Goal: Task Accomplishment & Management: Use online tool/utility

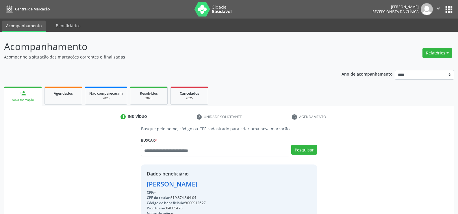
scroll to position [90, 0]
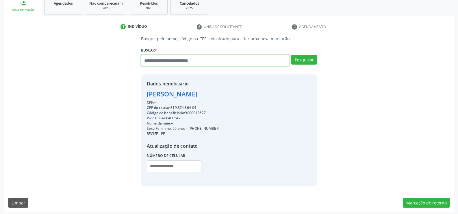
click at [174, 63] on input "text" at bounding box center [215, 61] width 148 height 12
paste input "**********"
type input "**********"
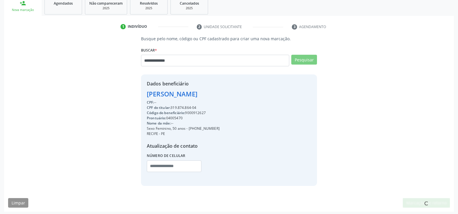
scroll to position [0, 0]
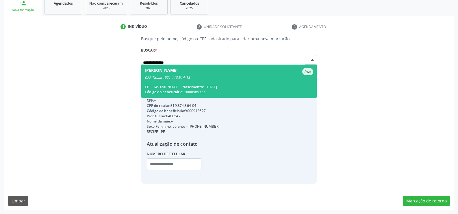
click at [171, 75] on div "CPF Titular: 921.113.514-15" at bounding box center [229, 77] width 169 height 5
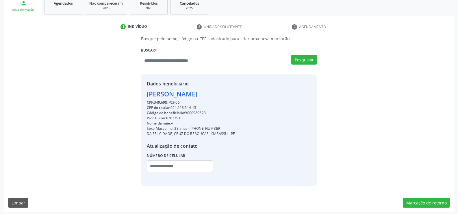
drag, startPoint x: 147, startPoint y: 91, endPoint x: 222, endPoint y: 97, distance: 74.9
click at [222, 97] on div "[PERSON_NAME]" at bounding box center [191, 94] width 88 height 10
copy div "[PERSON_NAME]"
drag, startPoint x: 155, startPoint y: 102, endPoint x: 201, endPoint y: 99, distance: 45.8
click at [201, 100] on div "CPF: 349.698.703-06" at bounding box center [191, 102] width 88 height 5
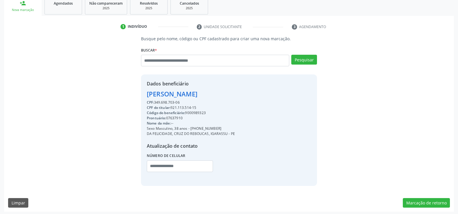
drag, startPoint x: 199, startPoint y: 127, endPoint x: 229, endPoint y: 125, distance: 30.4
click at [229, 125] on div "CPF: 349.698.703-06 CPF do titular: 921.113.514-15 Código do beneficiário: 9000…" at bounding box center [191, 138] width 88 height 76
click at [229, 125] on div "Nome da mãe: --" at bounding box center [191, 123] width 88 height 5
click at [198, 128] on div "Sexo Masculino, 38 anos - [PHONE_NUMBER]" at bounding box center [191, 128] width 88 height 5
drag, startPoint x: 198, startPoint y: 128, endPoint x: 224, endPoint y: 126, distance: 27.0
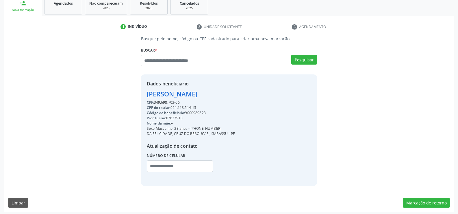
click at [224, 126] on div "Sexo Masculino, 38 anos - [PHONE_NUMBER]" at bounding box center [191, 128] width 88 height 5
copy div "99415-1803"
click at [158, 63] on input "text" at bounding box center [215, 61] width 148 height 12
click at [169, 61] on input "text" at bounding box center [215, 61] width 148 height 12
type input "**********"
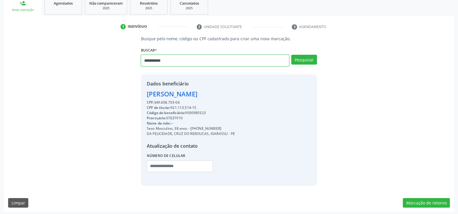
type input "**********"
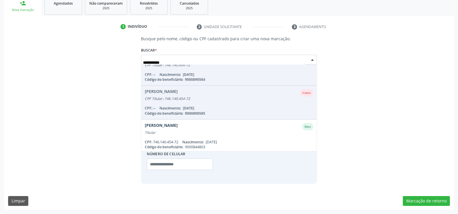
scroll to position [47, 0]
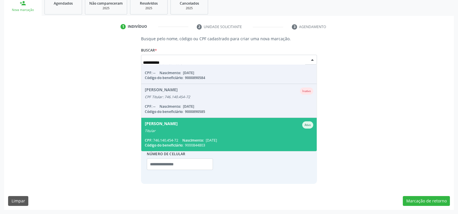
click at [205, 126] on div "[PERSON_NAME] Ativo" at bounding box center [229, 124] width 169 height 7
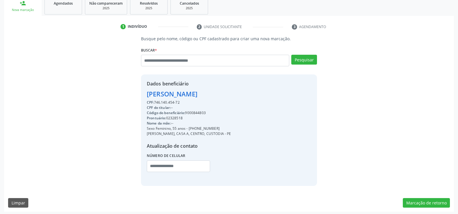
drag, startPoint x: 148, startPoint y: 93, endPoint x: 194, endPoint y: 103, distance: 47.4
click at [194, 103] on div "Dados beneficiário [PERSON_NAME] CPF: 746.140.454-72 CPF do titular: -- Código …" at bounding box center [189, 129] width 84 height 99
copy div "[PERSON_NAME] CPF: 746.140.454-72"
click at [165, 59] on input "text" at bounding box center [215, 61] width 148 height 12
paste input "**********"
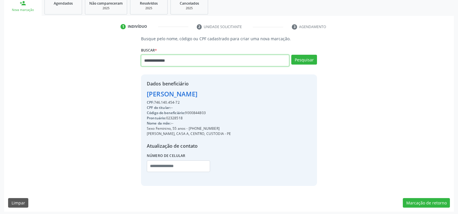
type input "**********"
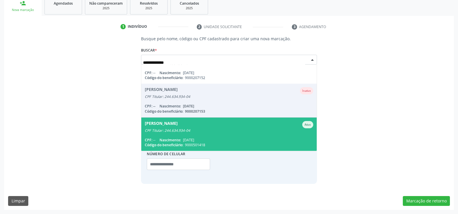
click at [183, 133] on span "[PERSON_NAME] Ativo CPF Titular: 244.634.934-04 CPF: -- Nascimento: [DATE] Códi…" at bounding box center [229, 133] width 176 height 33
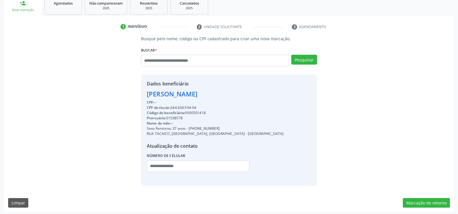
drag, startPoint x: 145, startPoint y: 92, endPoint x: 272, endPoint y: 93, distance: 127.0
click at [272, 93] on div "Dados beneficiário [PERSON_NAME] CPF: -- CPF do titular: 244.634.934-04 Código …" at bounding box center [229, 129] width 176 height 111
copy div "[PERSON_NAME]"
drag, startPoint x: 197, startPoint y: 127, endPoint x: 233, endPoint y: 127, distance: 36.1
click at [233, 127] on div "Sexo Feminino, 37 anos - [PHONE_NUMBER]" at bounding box center [215, 128] width 137 height 5
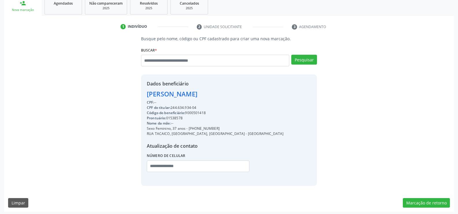
copy div "99675-9961"
click at [188, 61] on input "text" at bounding box center [215, 61] width 148 height 12
paste input "**********"
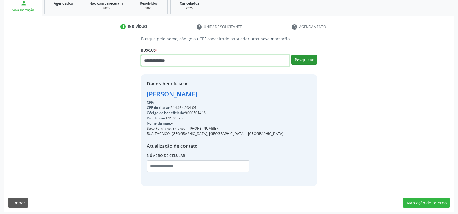
type input "**********"
click at [310, 58] on button "Pesquisar" at bounding box center [304, 60] width 26 height 10
type input "**********"
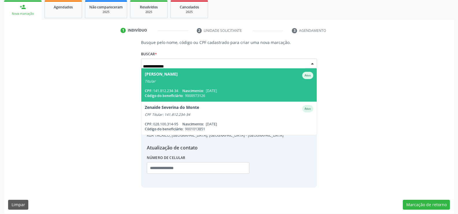
scroll to position [61, 0]
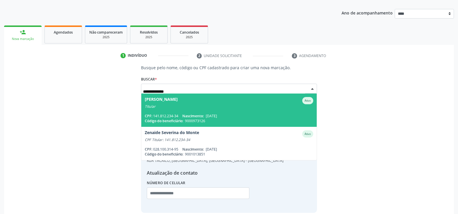
click at [202, 107] on div "Titular" at bounding box center [229, 106] width 169 height 5
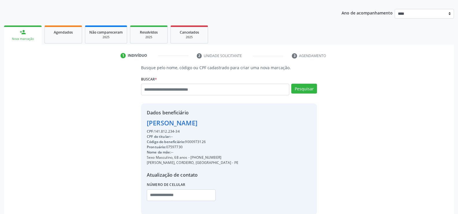
click at [182, 123] on div "[PERSON_NAME]" at bounding box center [193, 123] width 92 height 10
copy div "[PERSON_NAME]"
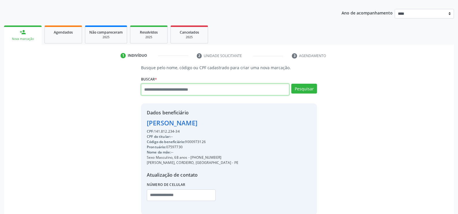
click at [183, 85] on input "text" at bounding box center [215, 90] width 148 height 12
click at [182, 87] on input "text" at bounding box center [215, 90] width 148 height 12
paste input "**********"
type input "**********"
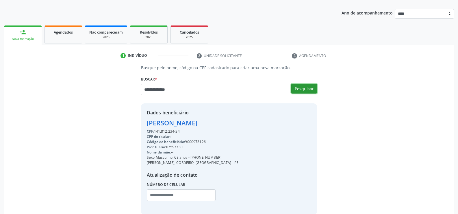
click at [314, 92] on button "Pesquisar" at bounding box center [304, 89] width 26 height 10
type input "**********"
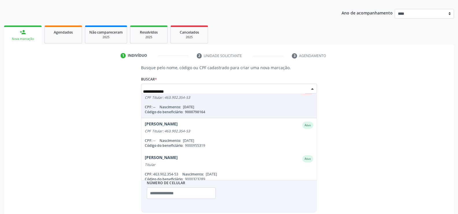
scroll to position [145, 0]
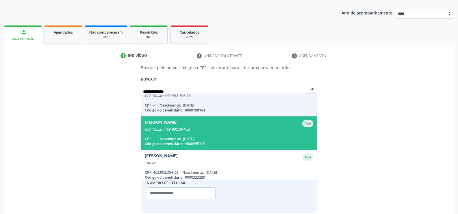
click at [184, 130] on div "CPF Titular: 463.902.354-53" at bounding box center [229, 129] width 169 height 5
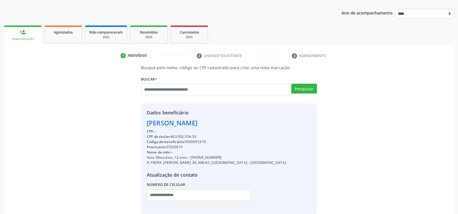
click at [191, 125] on div "[PERSON_NAME]" at bounding box center [216, 123] width 139 height 10
copy div "[PERSON_NAME]"
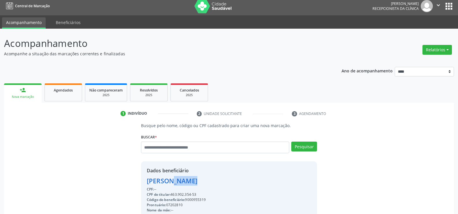
scroll to position [0, 0]
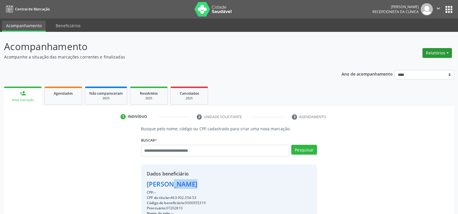
click at [436, 48] on button "Relatórios" at bounding box center [437, 53] width 29 height 10
click at [417, 64] on link "Agendamentos" at bounding box center [421, 65] width 62 height 8
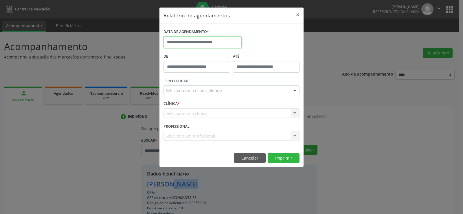
click at [224, 41] on input "text" at bounding box center [202, 42] width 78 height 12
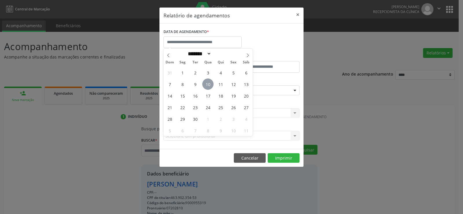
click at [210, 84] on span "10" at bounding box center [207, 83] width 11 height 11
type input "**********"
click at [210, 84] on span "10" at bounding box center [207, 83] width 11 height 11
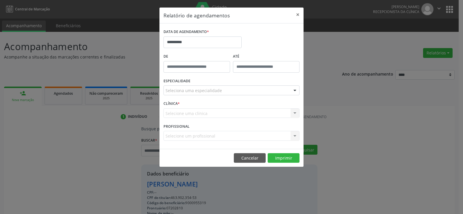
click at [249, 92] on div "Seleciona uma especialidade" at bounding box center [231, 90] width 136 height 10
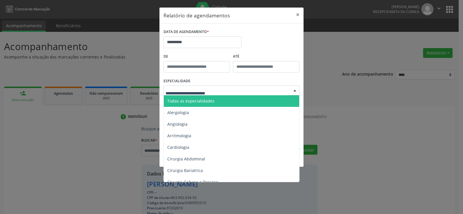
click at [230, 100] on span "Todas as especialidades" at bounding box center [232, 101] width 136 height 12
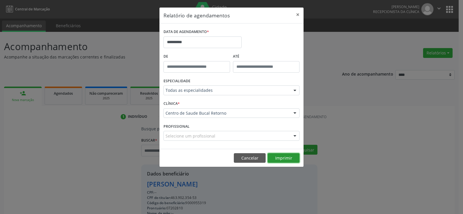
click at [278, 157] on button "Imprimir" at bounding box center [283, 158] width 32 height 10
click at [298, 11] on button "×" at bounding box center [298, 15] width 12 height 14
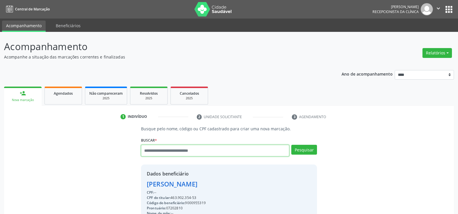
click at [212, 150] on input "text" at bounding box center [215, 151] width 148 height 12
paste input "**********"
type input "**********"
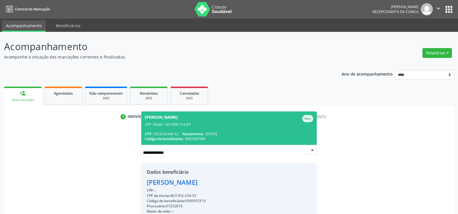
click at [201, 126] on div "CPF Titular: 167.059.714-87" at bounding box center [229, 124] width 169 height 5
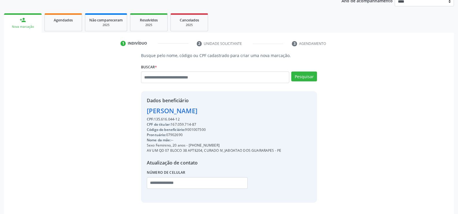
scroll to position [87, 0]
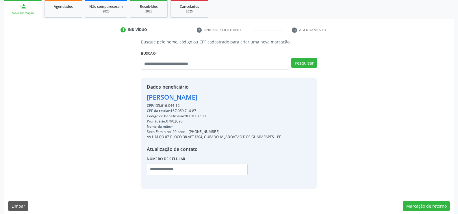
click at [145, 97] on div "Dados beneficiário [PERSON_NAME] CPF: 135.616.044-12 CPF do titular: 167.059.71…" at bounding box center [229, 133] width 176 height 111
drag, startPoint x: 147, startPoint y: 97, endPoint x: 265, endPoint y: 97, distance: 118.6
click at [265, 97] on div "[PERSON_NAME]" at bounding box center [214, 97] width 134 height 10
copy div "[PERSON_NAME]"
drag, startPoint x: 197, startPoint y: 132, endPoint x: 228, endPoint y: 132, distance: 31.8
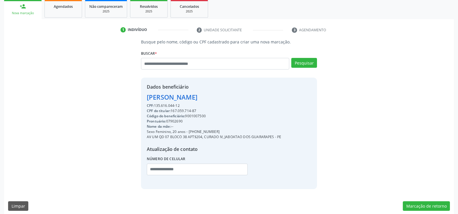
click at [228, 132] on div "Sexo Feminino, 20 anos - [PHONE_NUMBER]" at bounding box center [214, 131] width 134 height 5
copy div "99742-5310"
